Goal: Information Seeking & Learning: Learn about a topic

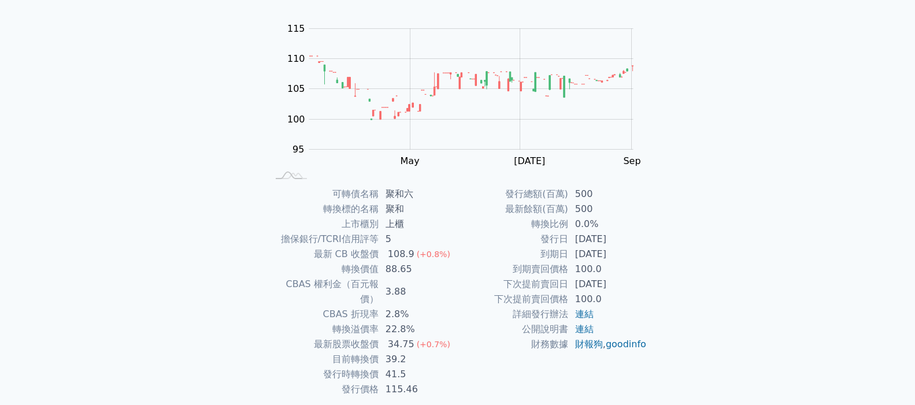
scroll to position [130, 0]
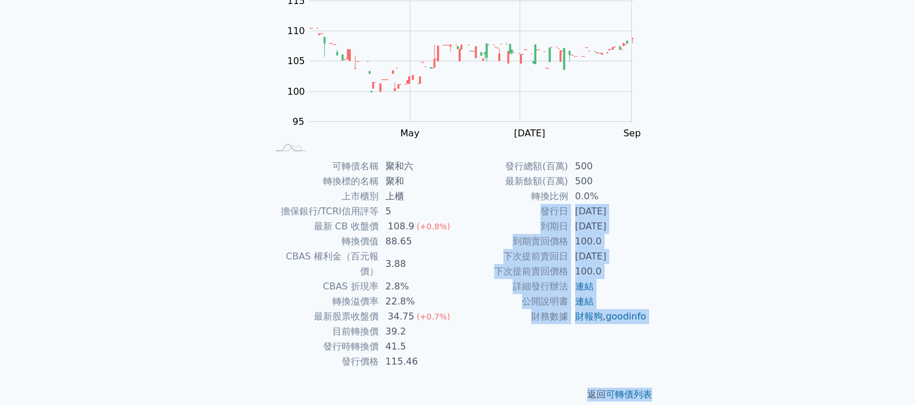
drag, startPoint x: 639, startPoint y: 195, endPoint x: 661, endPoint y: 360, distance: 166.3
click at [661, 360] on div "可轉債列表 › 65096 聚和六 65096 聚和六 可轉債詳細資訊 Zoom Out 104 94 96 98 100 120 115 110 105 9…" at bounding box center [458, 159] width 444 height 523
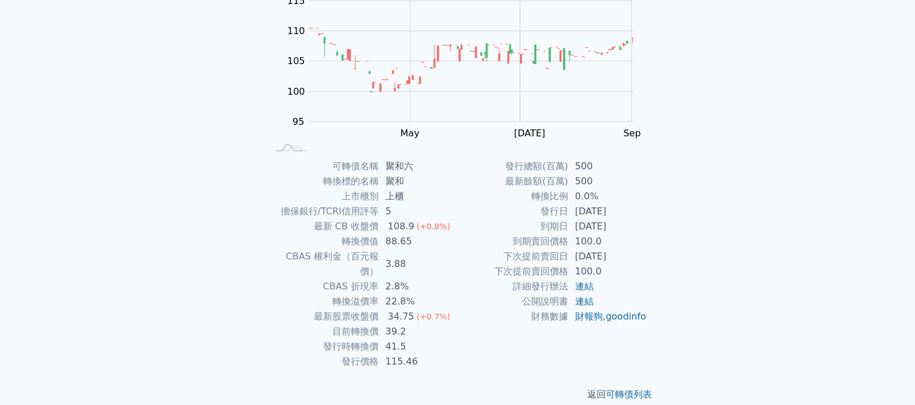
click at [321, 309] on td "最新股票收盤價" at bounding box center [323, 316] width 110 height 15
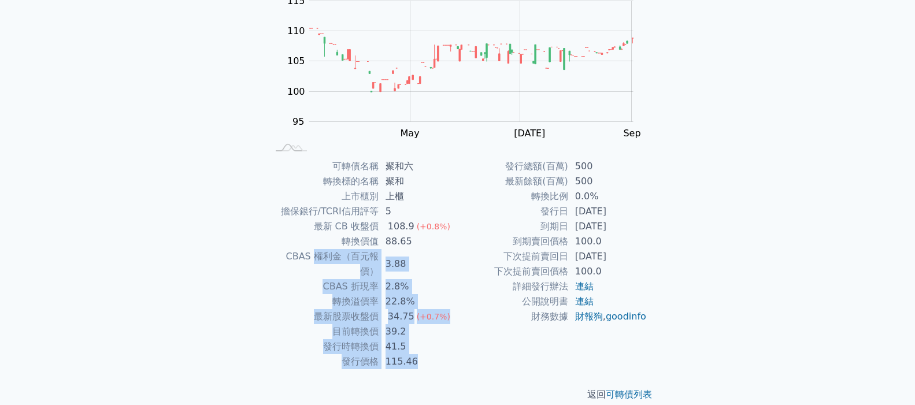
drag, startPoint x: 298, startPoint y: 253, endPoint x: 523, endPoint y: 345, distance: 242.6
click at [527, 345] on div "可轉債名稱 聚和六 轉換標的名稱 聚和 上市櫃別 上櫃 擔保銀行/TCRI信用評等 5 最新 CB 收盤價 108.9 (+0.8%) 轉換價值 88.65 …" at bounding box center [457, 264] width 407 height 210
click at [454, 354] on td "115.46" at bounding box center [418, 361] width 79 height 15
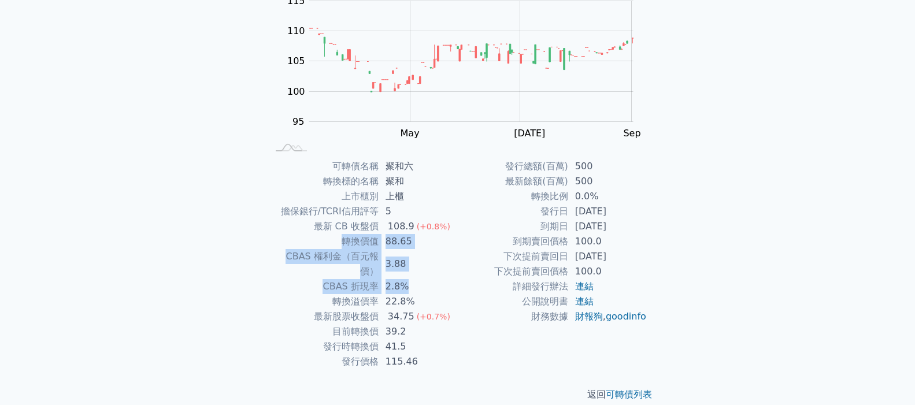
drag, startPoint x: 276, startPoint y: 237, endPoint x: 404, endPoint y: 269, distance: 131.8
click at [404, 269] on tbody "可轉債名稱 聚和六 轉換標的名稱 聚和 上市櫃別 上櫃 擔保銀行/TCRI信用評等 5 最新 CB 收盤價 108.9 (+0.8%) 轉換價值 88.65 …" at bounding box center [363, 264] width 190 height 210
click at [409, 259] on td "3.88" at bounding box center [418, 264] width 79 height 30
drag, startPoint x: 288, startPoint y: 209, endPoint x: 421, endPoint y: 276, distance: 149.7
click at [421, 276] on tbody "可轉債名稱 聚和六 轉換標的名稱 聚和 上市櫃別 上櫃 擔保銀行/TCRI信用評等 5 最新 CB 收盤價 108.9 (+0.8%) 轉換價值 88.65 …" at bounding box center [363, 264] width 190 height 210
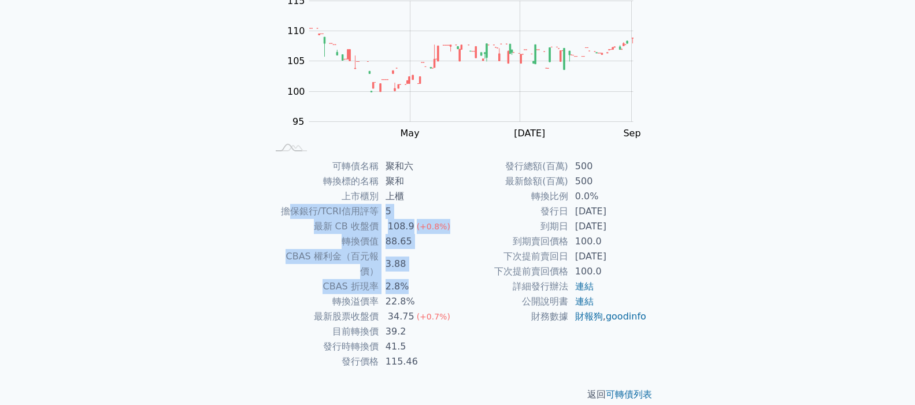
click at [421, 279] on td "2.8%" at bounding box center [418, 286] width 79 height 15
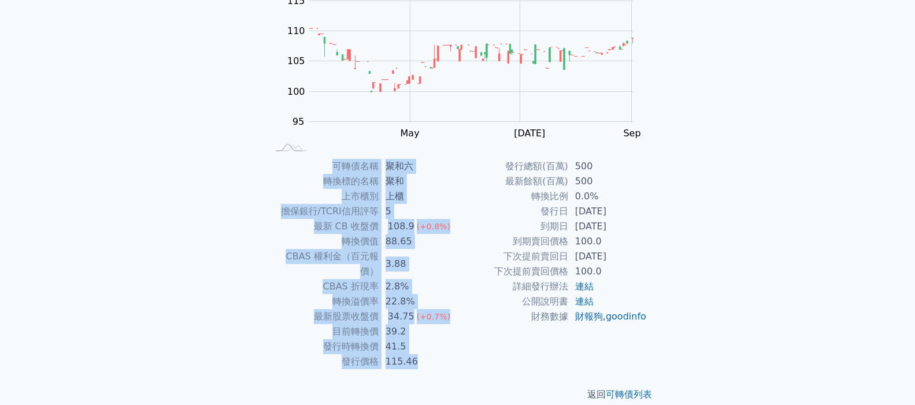
drag, startPoint x: 237, startPoint y: 168, endPoint x: 682, endPoint y: 301, distance: 464.6
click at [682, 301] on div "可轉債列表 財務數據 可轉債列表 財務數據 登入／註冊 登入／註冊 可轉債列表 › 65096 聚和六 65096 聚和六 可轉債詳細資訊 Zoom Out …" at bounding box center [457, 145] width 915 height 550
click at [686, 282] on div "可轉債列表 財務數據 可轉債列表 財務數據 登入／註冊 登入／註冊 可轉債列表 › 65096 聚和六 65096 聚和六 可轉債詳細資訊 Zoom Out …" at bounding box center [457, 145] width 915 height 550
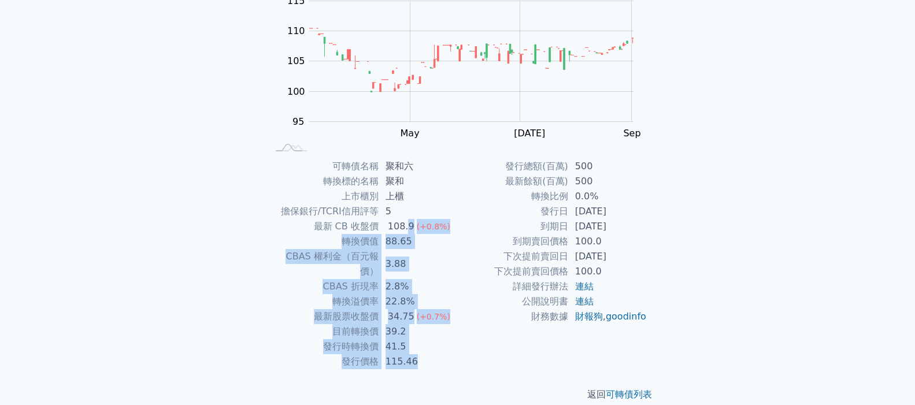
drag, startPoint x: 683, startPoint y: 265, endPoint x: 385, endPoint y: 224, distance: 300.6
click at [385, 224] on div "可轉債列表 財務數據 可轉債列表 財務數據 登入／註冊 登入／註冊 可轉債列表 › 65096 聚和六 65096 聚和六 可轉債詳細資訊 Zoom Out …" at bounding box center [457, 145] width 915 height 550
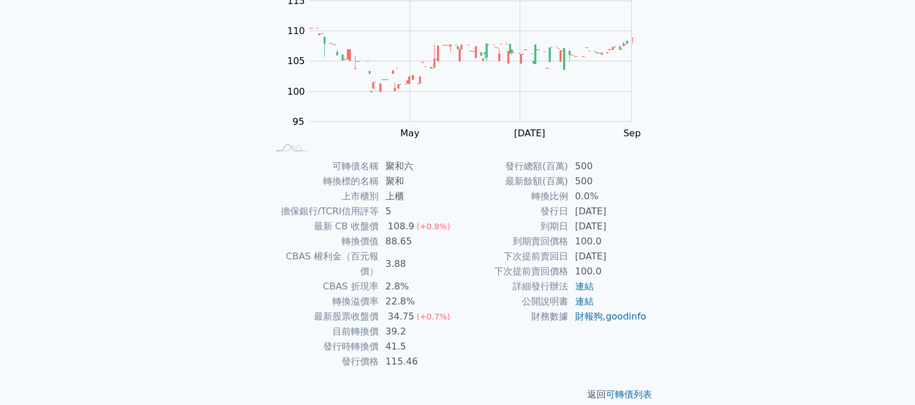
click at [304, 208] on td "擔保銀行/TCRI信用評等" at bounding box center [323, 211] width 110 height 15
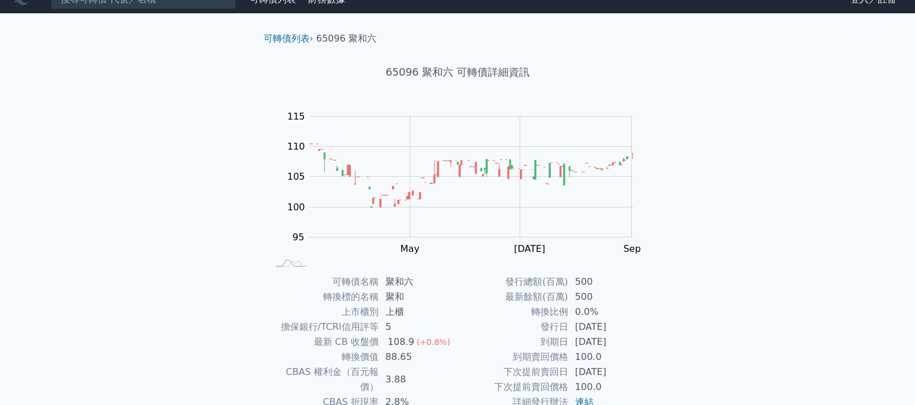
scroll to position [72, 0]
